Goal: Information Seeking & Learning: Find specific page/section

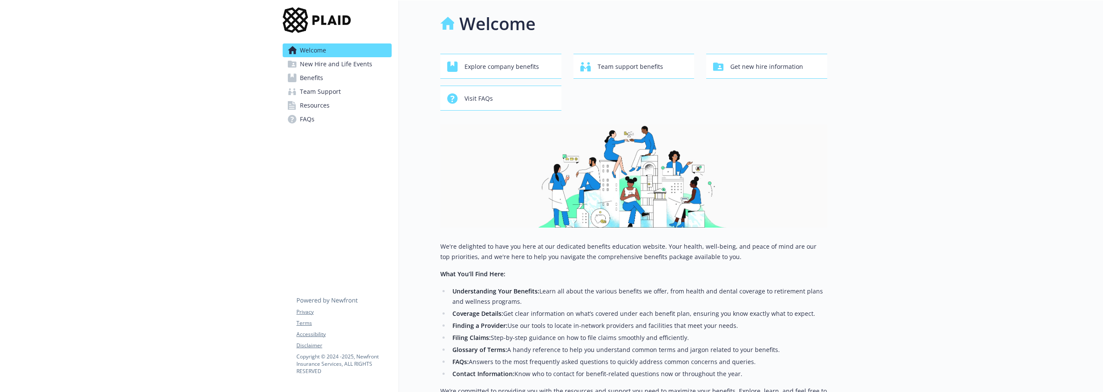
click at [321, 108] on span "Resources" at bounding box center [315, 106] width 30 height 14
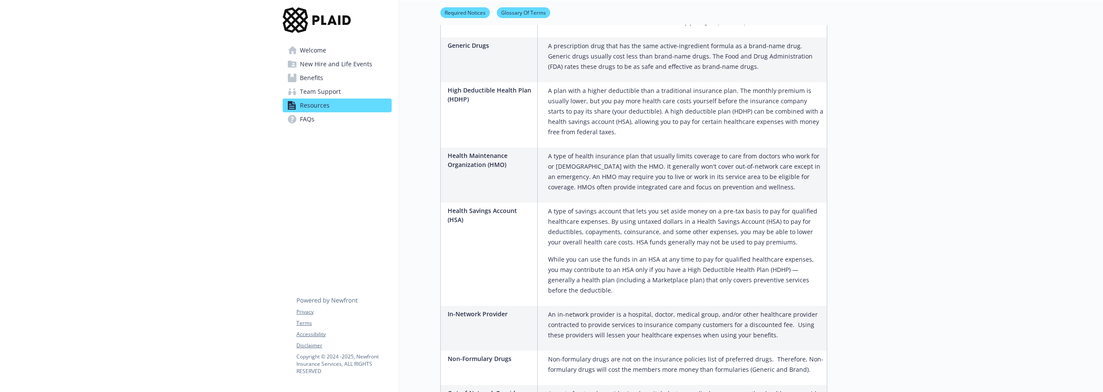
click at [331, 96] on span "Team Support" at bounding box center [320, 92] width 41 height 14
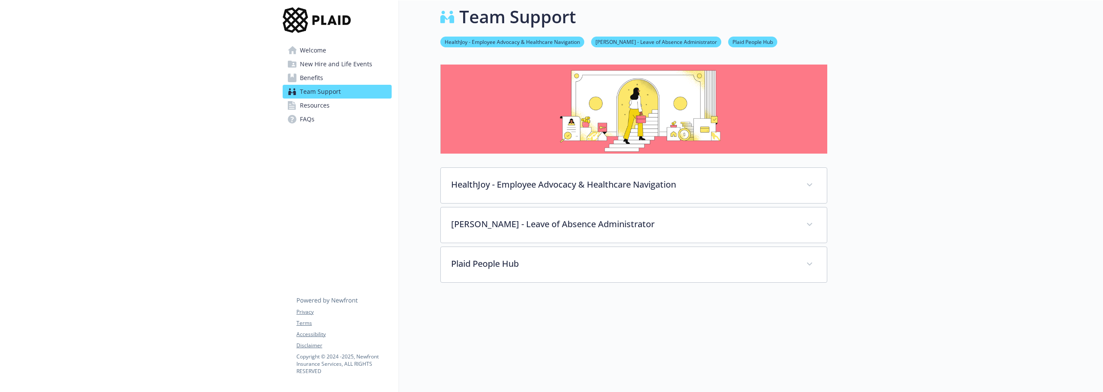
scroll to position [74, 0]
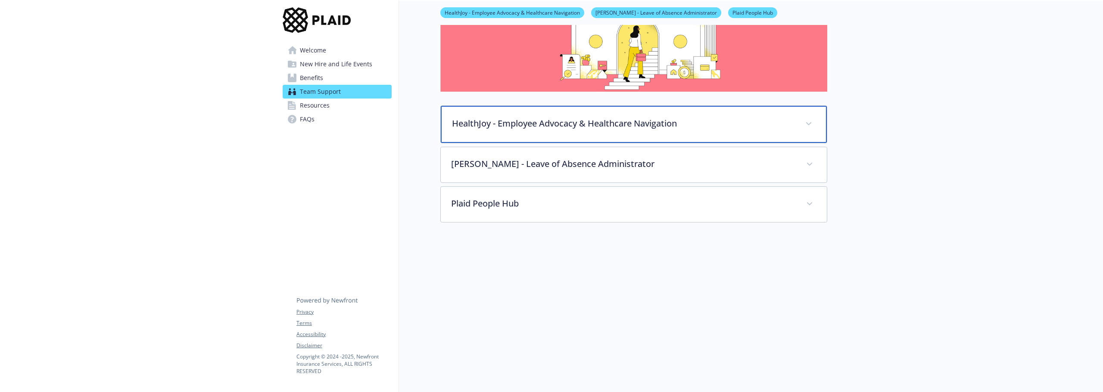
click at [502, 119] on p "HealthJoy - Employee Advocacy & Healthcare Navigation" at bounding box center [623, 123] width 343 height 13
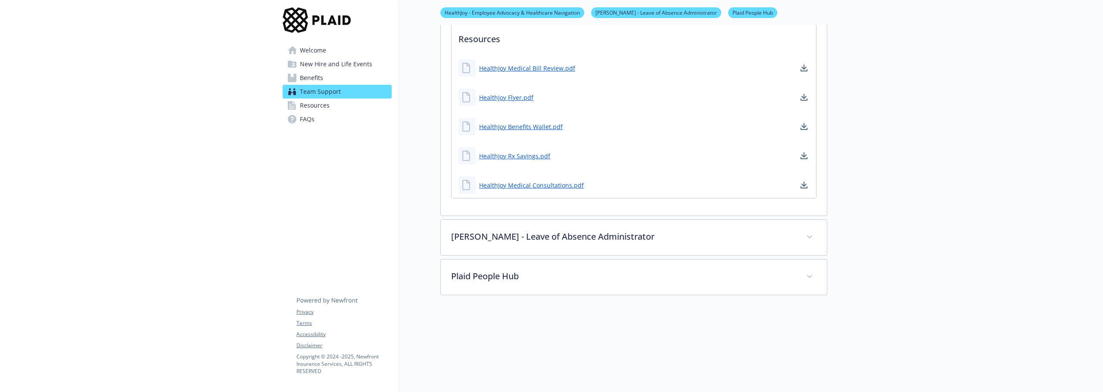
scroll to position [504, 0]
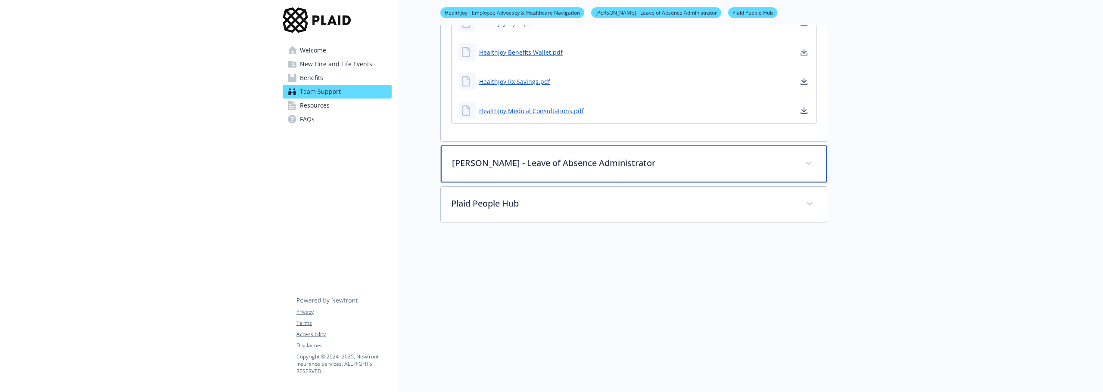
click at [497, 166] on div "Larkin - Leave of Absence Administrator" at bounding box center [634, 164] width 386 height 37
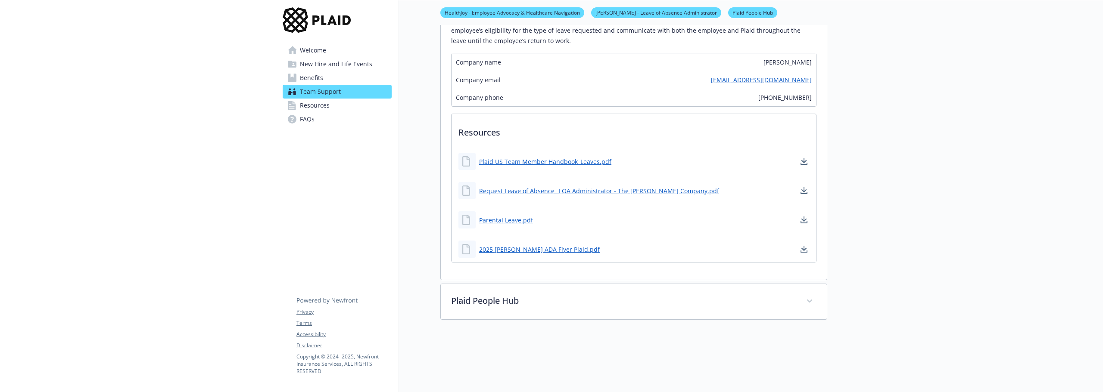
scroll to position [848, 0]
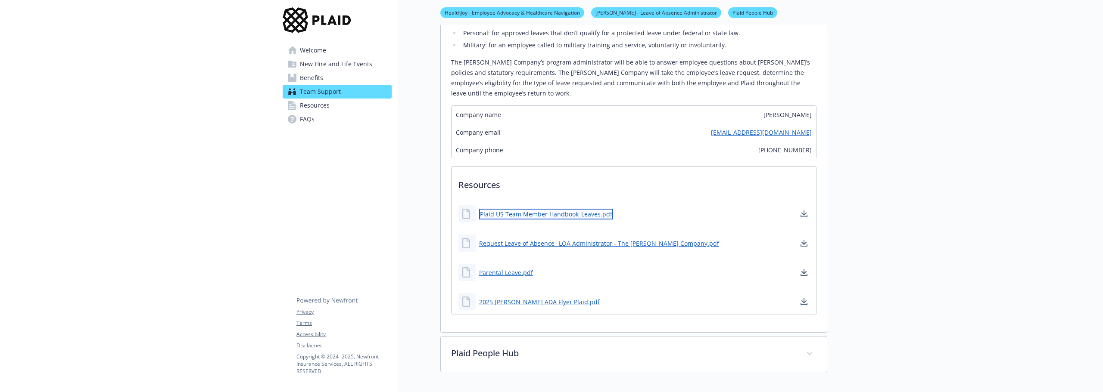
click at [556, 209] on link "Plaid US Team Member Handbook_Leaves.pdf" at bounding box center [546, 214] width 134 height 11
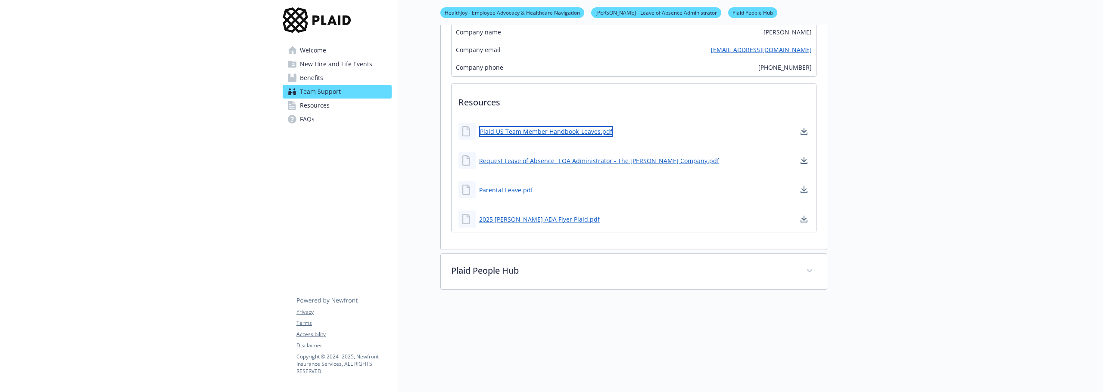
scroll to position [935, 0]
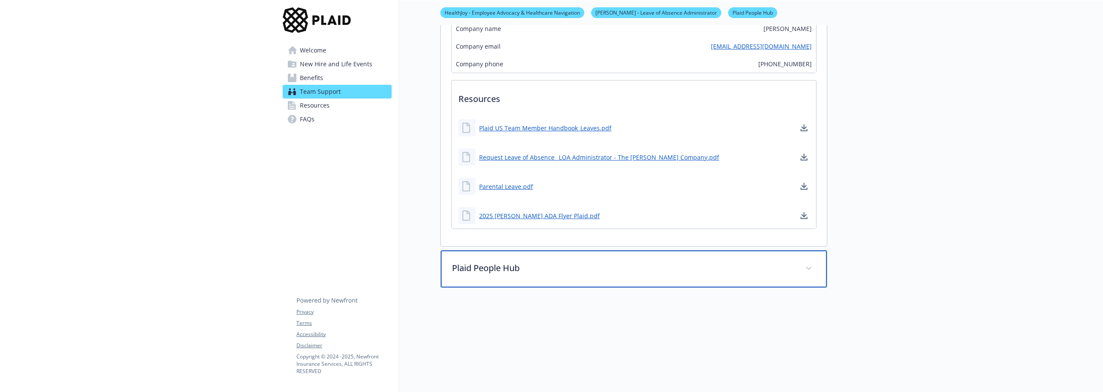
click at [474, 262] on p "Plaid People Hub" at bounding box center [623, 268] width 343 height 13
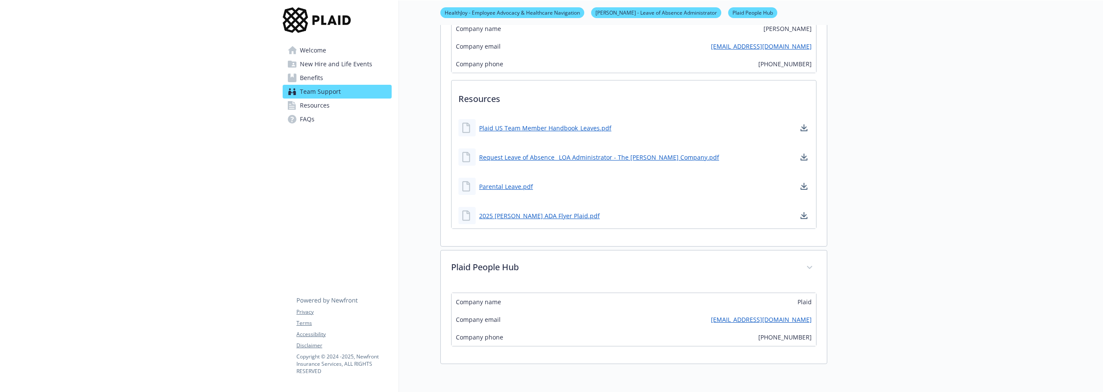
click at [313, 78] on span "Benefits" at bounding box center [311, 78] width 23 height 14
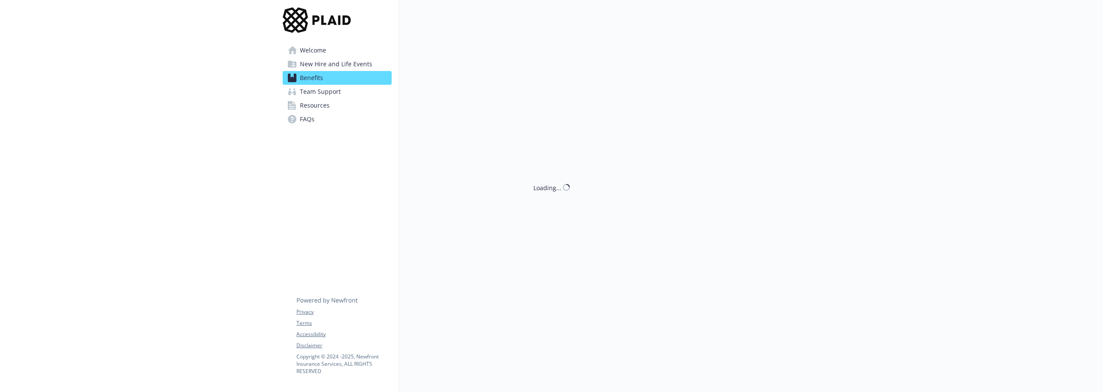
scroll to position [935, 0]
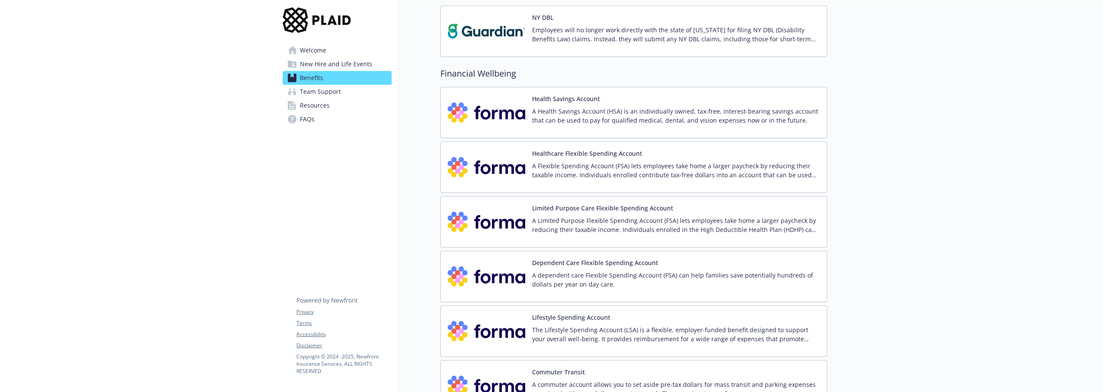
click at [303, 49] on span "Welcome" at bounding box center [313, 50] width 26 height 14
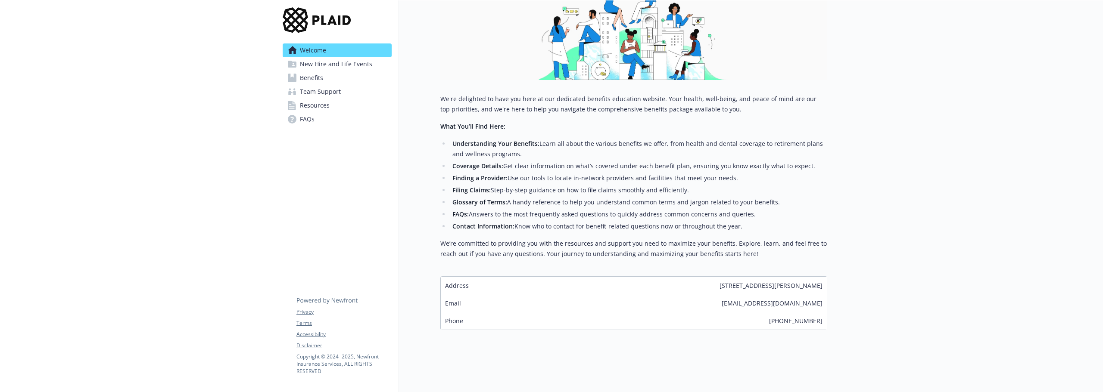
scroll to position [154, 0]
click at [304, 63] on span "New Hire and Life Events" at bounding box center [336, 64] width 72 height 14
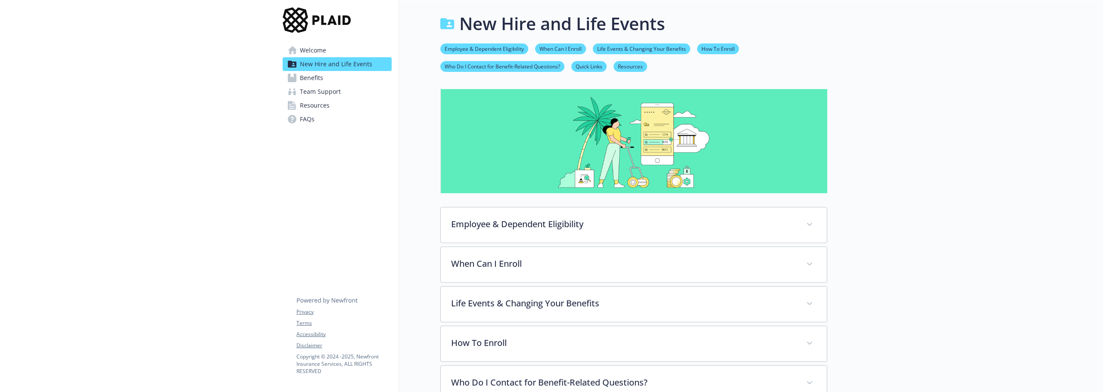
click at [328, 105] on span "Resources" at bounding box center [315, 106] width 30 height 14
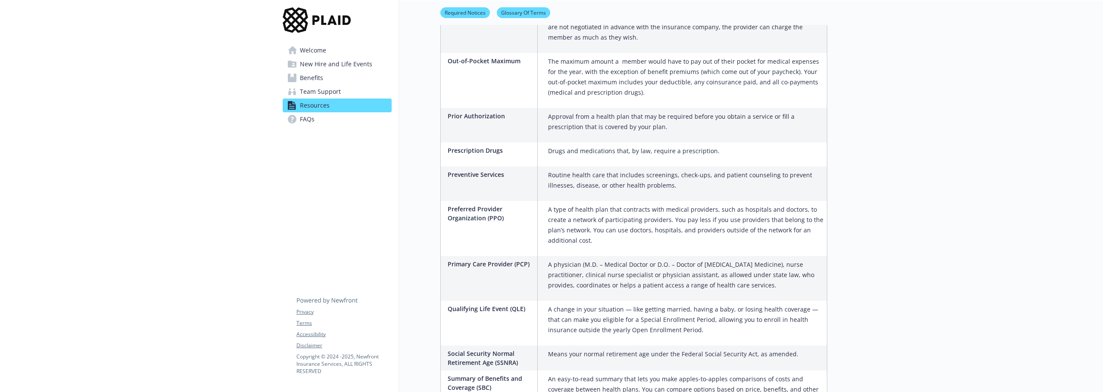
click at [292, 123] on circle at bounding box center [292, 119] width 9 height 9
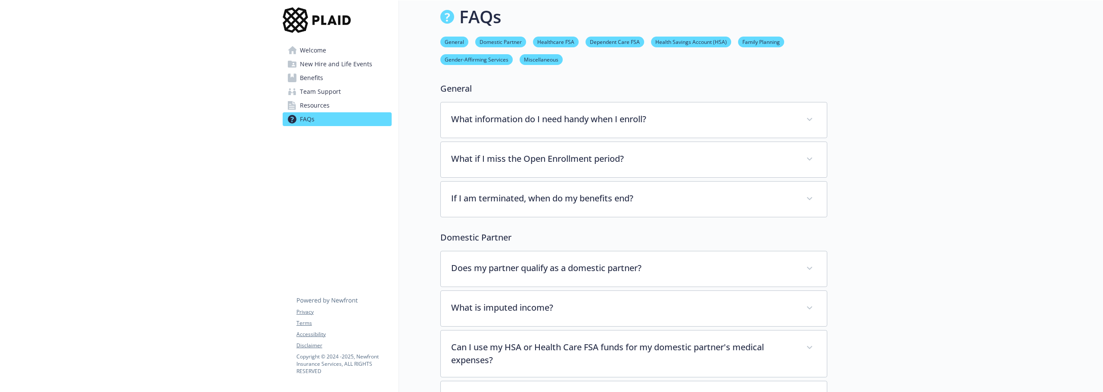
scroll to position [1120, 0]
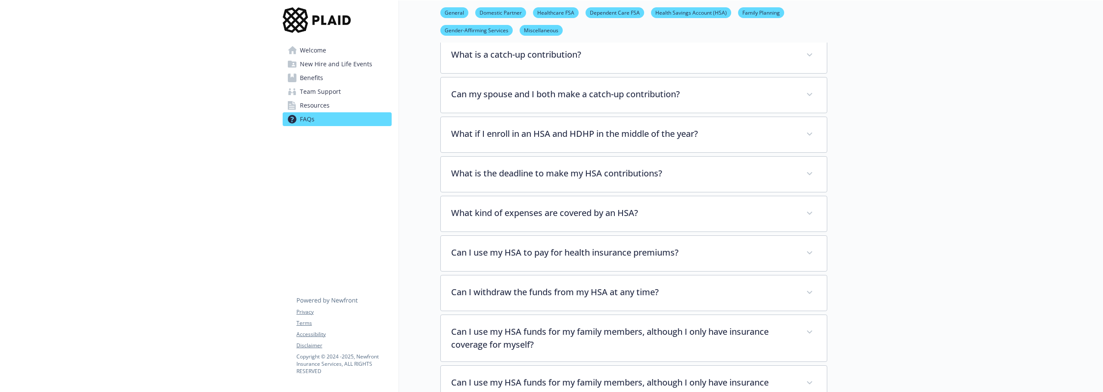
click at [314, 88] on span "Team Support" at bounding box center [320, 92] width 41 height 14
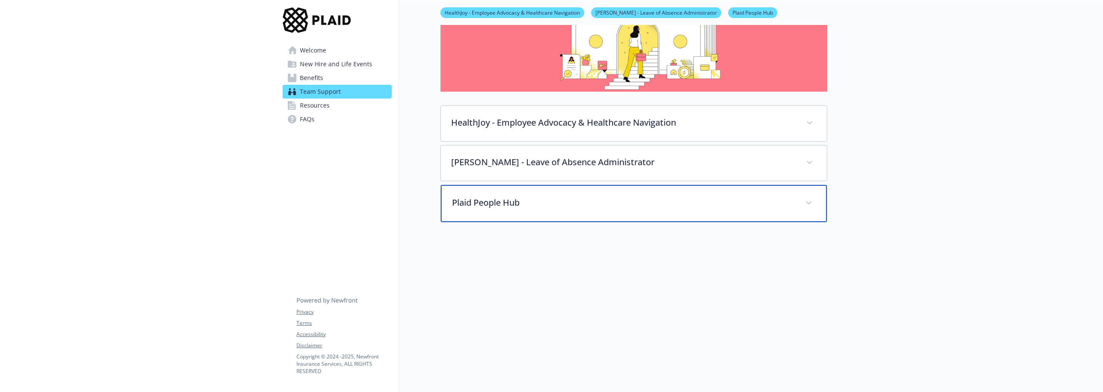
click at [498, 196] on p "Plaid People Hub" at bounding box center [623, 202] width 343 height 13
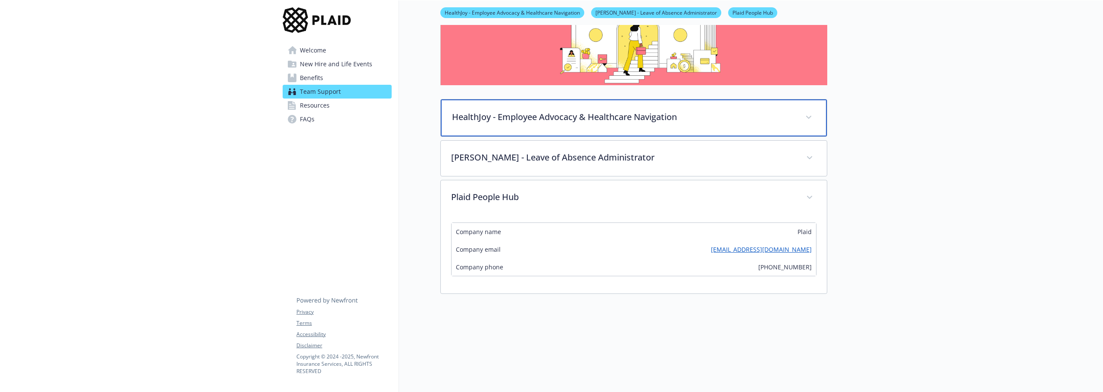
click at [511, 126] on div "HealthJoy - Employee Advocacy & Healthcare Navigation" at bounding box center [634, 117] width 386 height 37
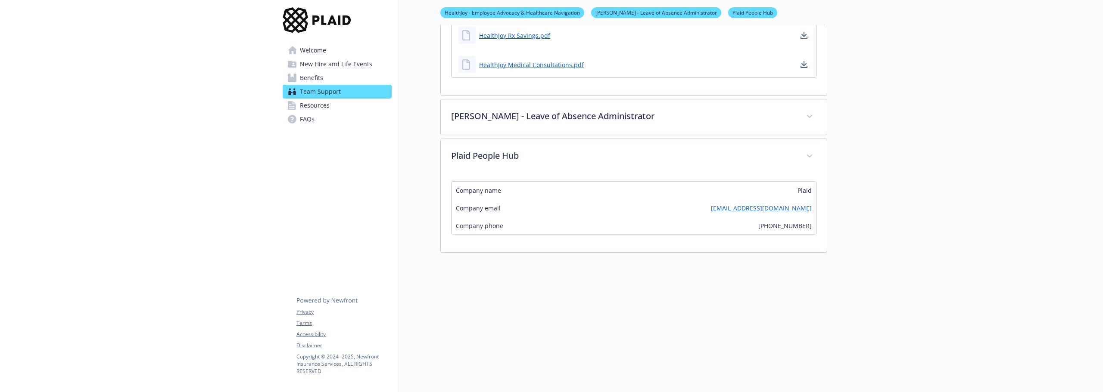
scroll to position [549, 0]
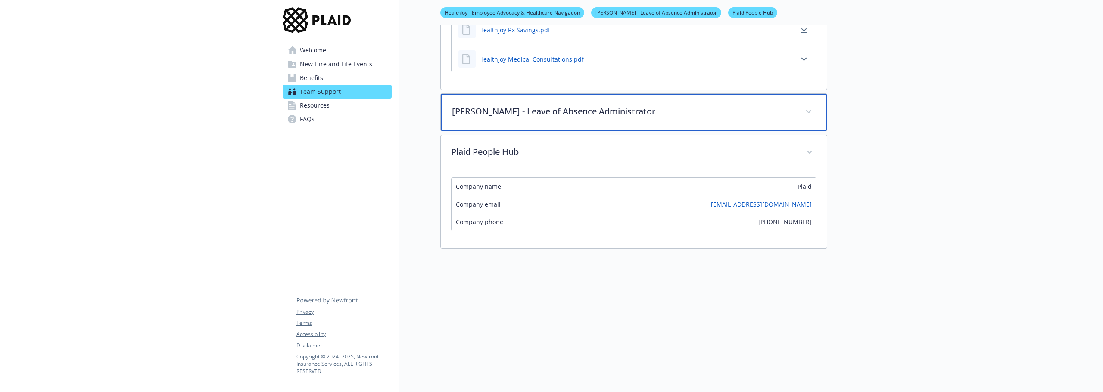
click at [498, 117] on p "Larkin - Leave of Absence Administrator" at bounding box center [623, 111] width 343 height 13
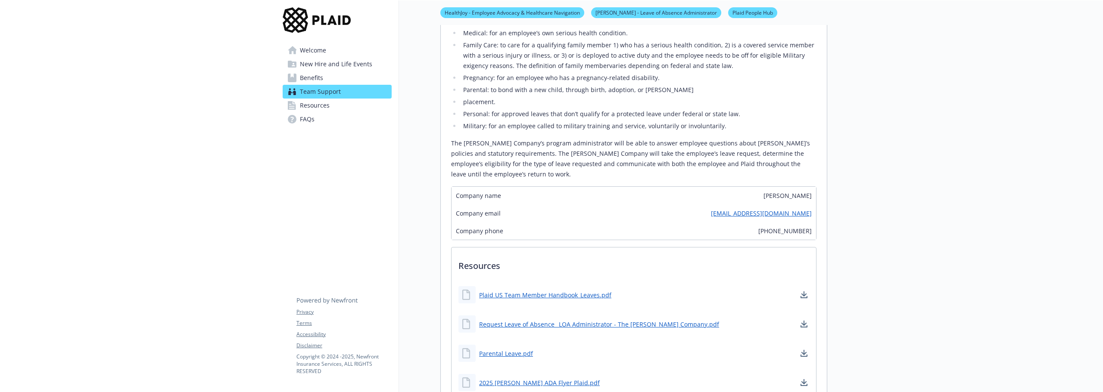
scroll to position [721, 0]
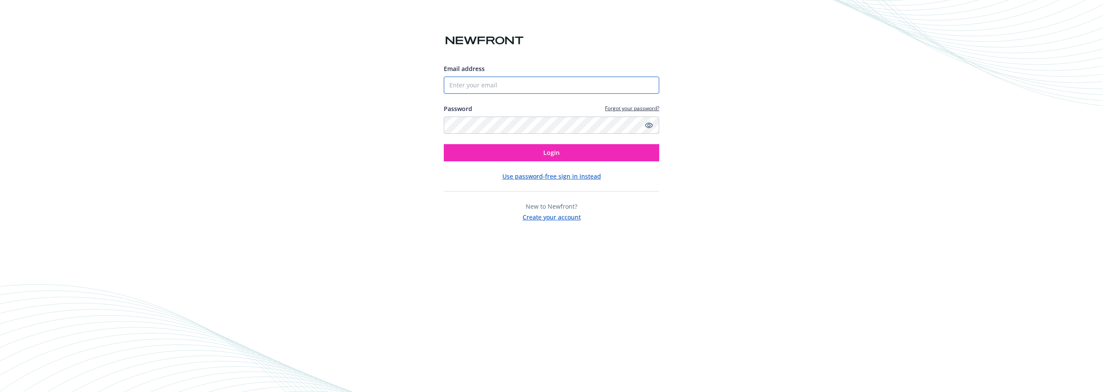
click at [460, 90] on input "Email address" at bounding box center [551, 85] width 215 height 17
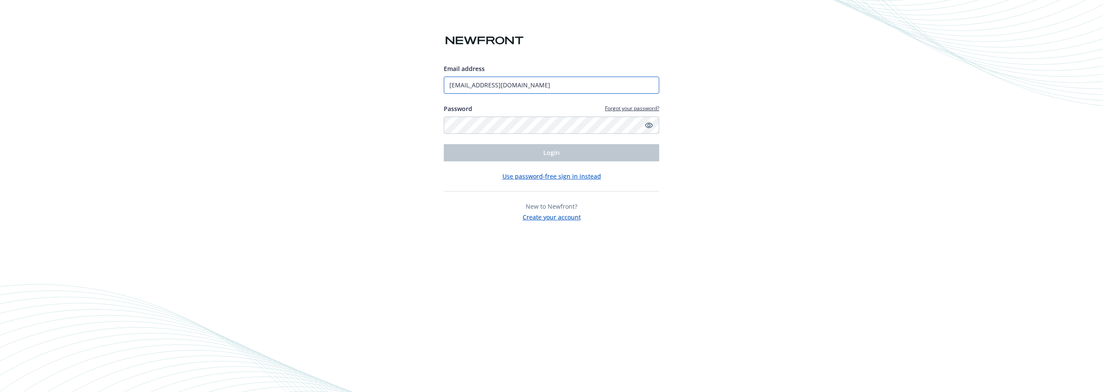
type input "[EMAIL_ADDRESS][DOMAIN_NAME]"
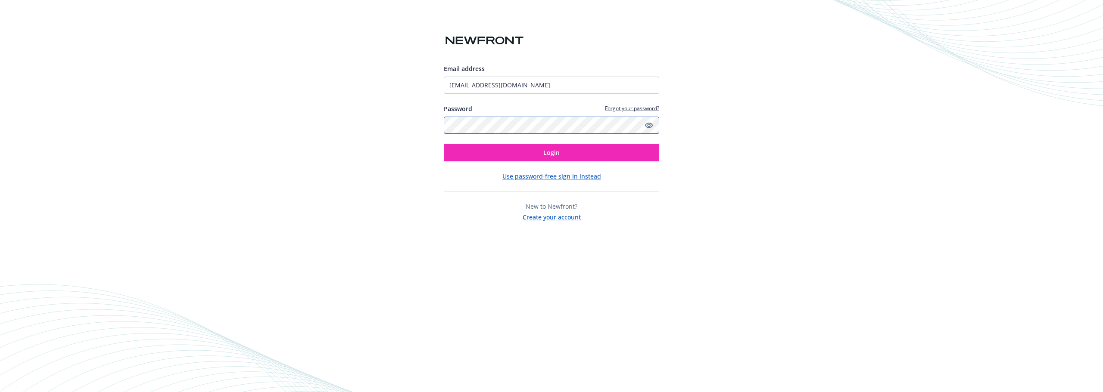
click at [444, 144] on button "Login" at bounding box center [551, 152] width 215 height 17
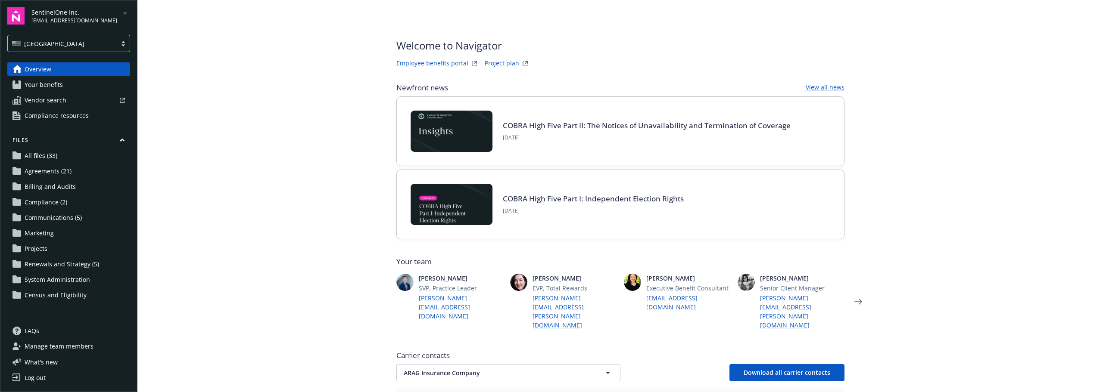
click at [67, 15] on span "SentinelOne Inc." at bounding box center [74, 12] width 86 height 9
click at [52, 190] on span "Plaid Inc." at bounding box center [70, 193] width 70 height 18
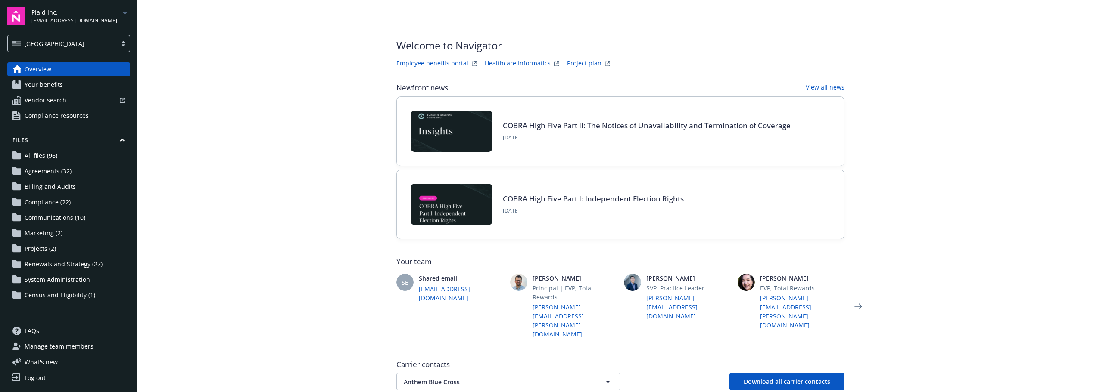
click at [82, 17] on span "[EMAIL_ADDRESS][DOMAIN_NAME]" at bounding box center [74, 21] width 86 height 8
click at [264, 114] on main "Welcome to Navigator Employee benefits portal Healthcare Informatics Project pl…" at bounding box center [619, 196] width 965 height 392
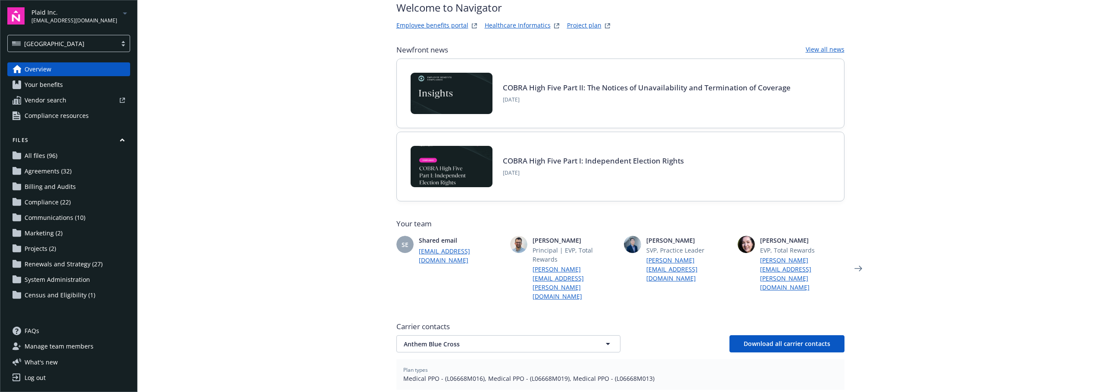
scroll to position [86, 0]
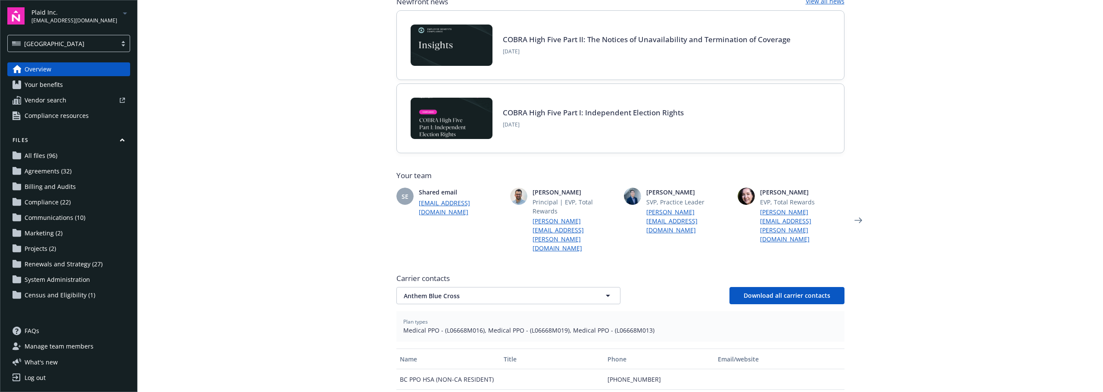
click at [48, 156] on span "All files (96)" at bounding box center [41, 156] width 33 height 14
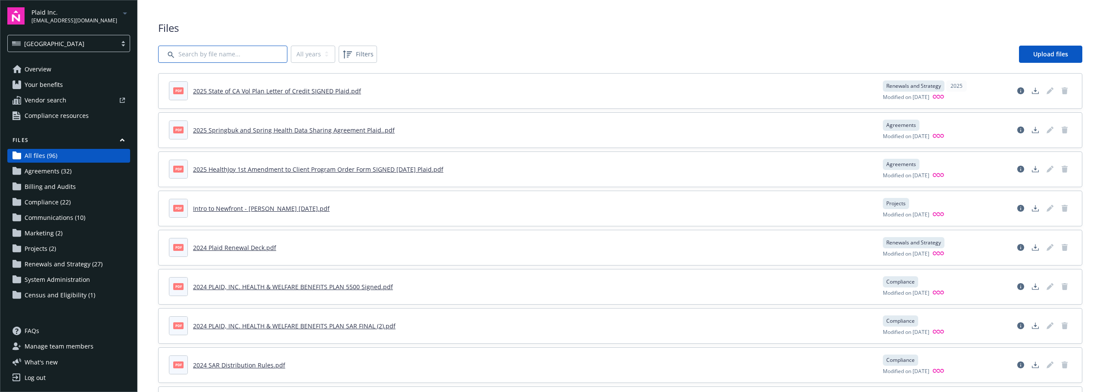
click at [206, 59] on input "Search by file name..." at bounding box center [222, 54] width 129 height 17
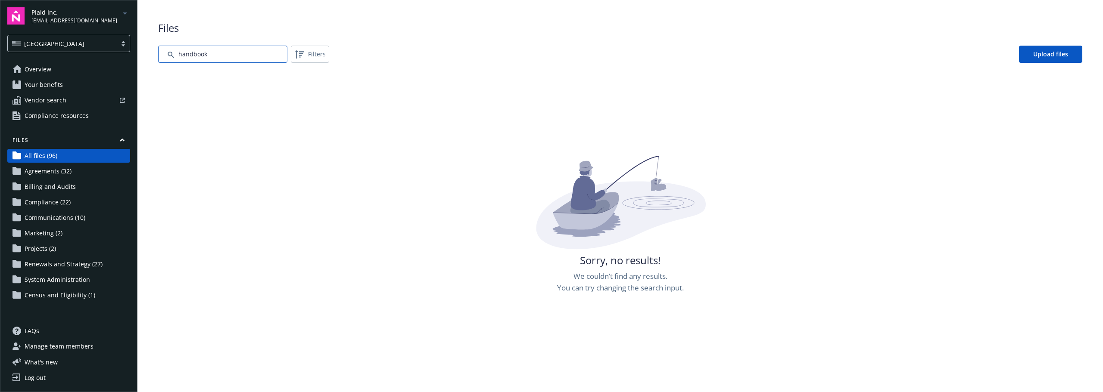
type input "handbook"
click at [227, 56] on input "Search by file name..." at bounding box center [222, 54] width 129 height 17
